Goal: Task Accomplishment & Management: Use online tool/utility

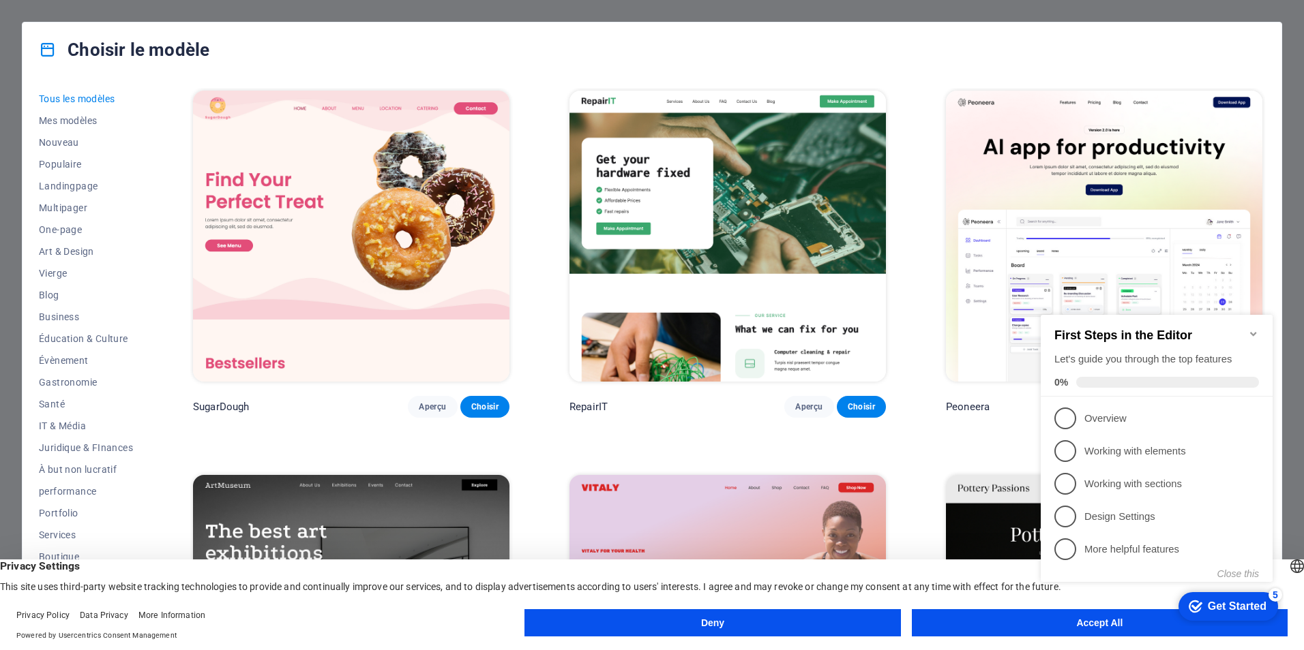
scroll to position [1, 0]
click at [1085, 618] on div "checkmark Get Started 5 First Steps in the Editor Let's guide you through the t…" at bounding box center [1159, 460] width 248 height 331
click at [1185, 48] on div "Choisir le modèle" at bounding box center [652, 50] width 1259 height 55
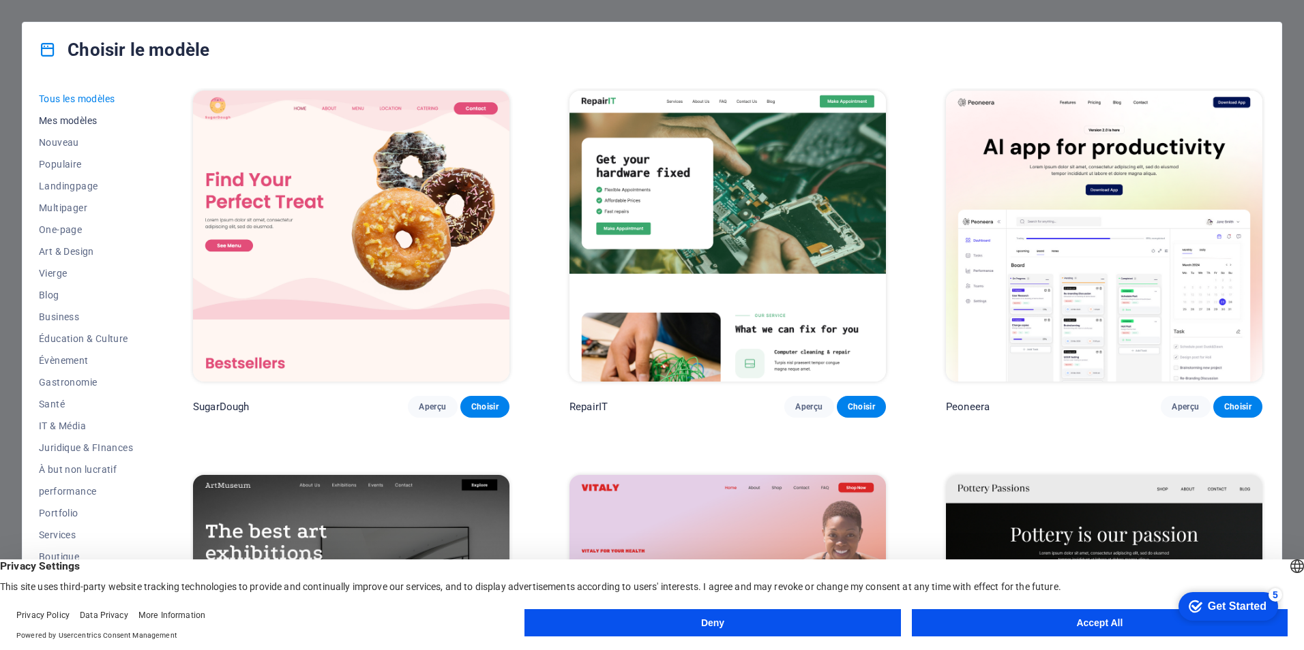
click at [70, 119] on span "Mes modèles" at bounding box center [86, 120] width 94 height 11
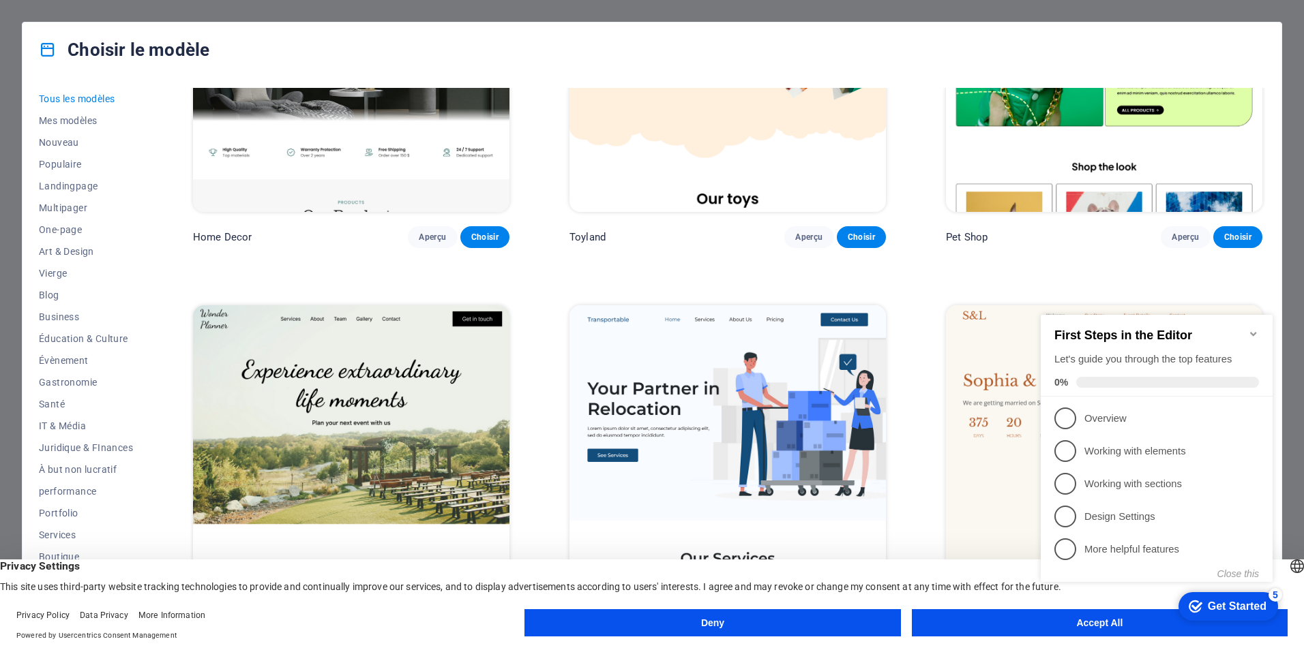
scroll to position [955, 0]
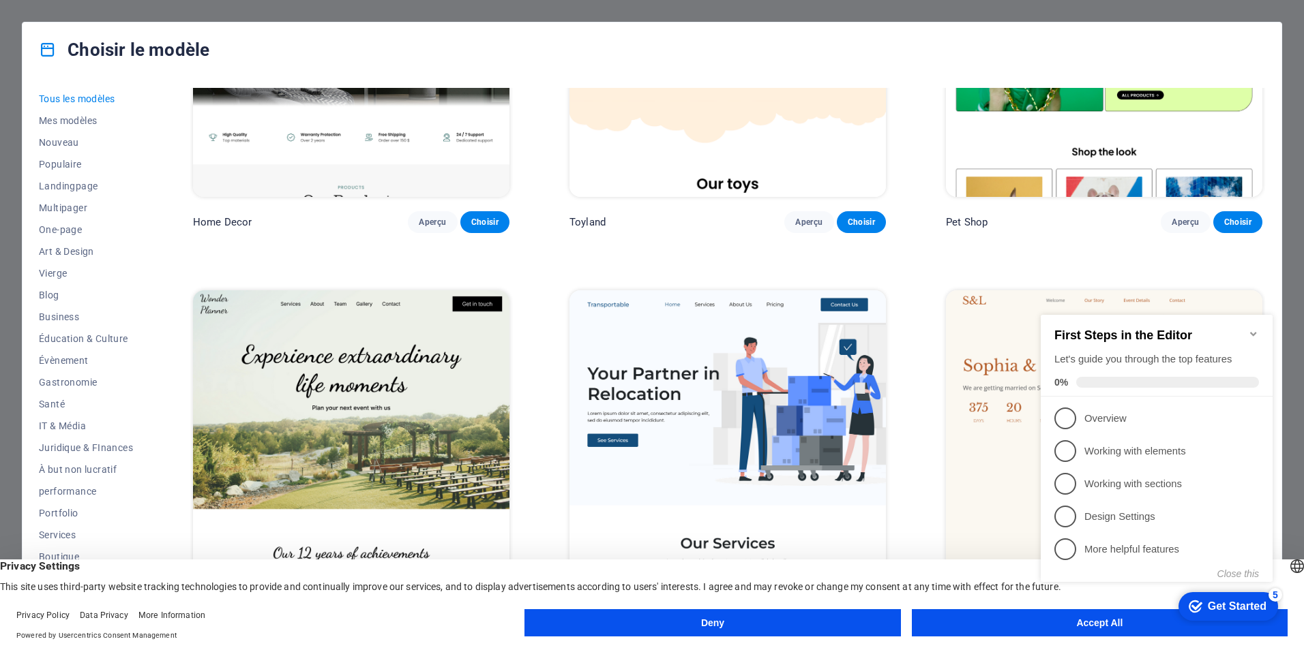
click at [1250, 329] on icon "Minimize checklist" at bounding box center [1253, 334] width 11 height 11
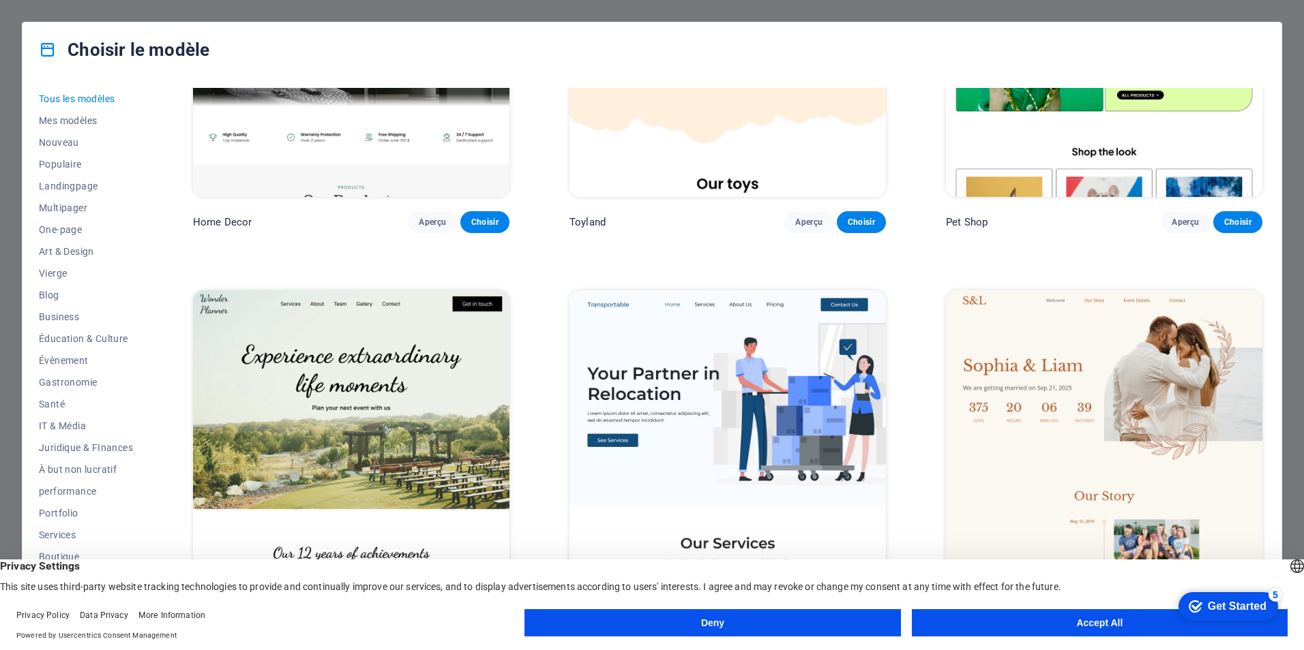
click at [1044, 625] on button "Accept All" at bounding box center [1100, 623] width 376 height 27
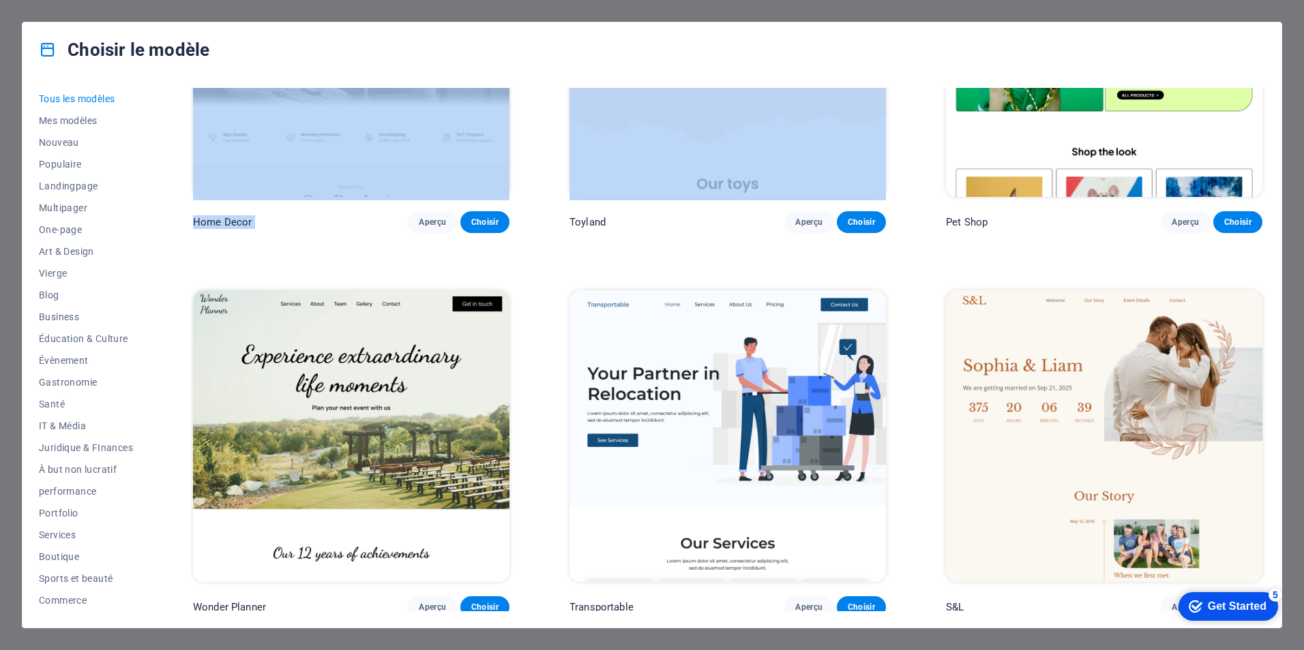
click at [799, 80] on div "Choisir le modèle Tous les modèles Mes modèles Nouveau Populaire Landingpage Mu…" at bounding box center [652, 325] width 1260 height 607
drag, startPoint x: 799, startPoint y: 80, endPoint x: 784, endPoint y: 64, distance: 22.2
click at [784, 64] on div "Choisir le modèle" at bounding box center [652, 50] width 1259 height 55
